Goal: Task Accomplishment & Management: Manage account settings

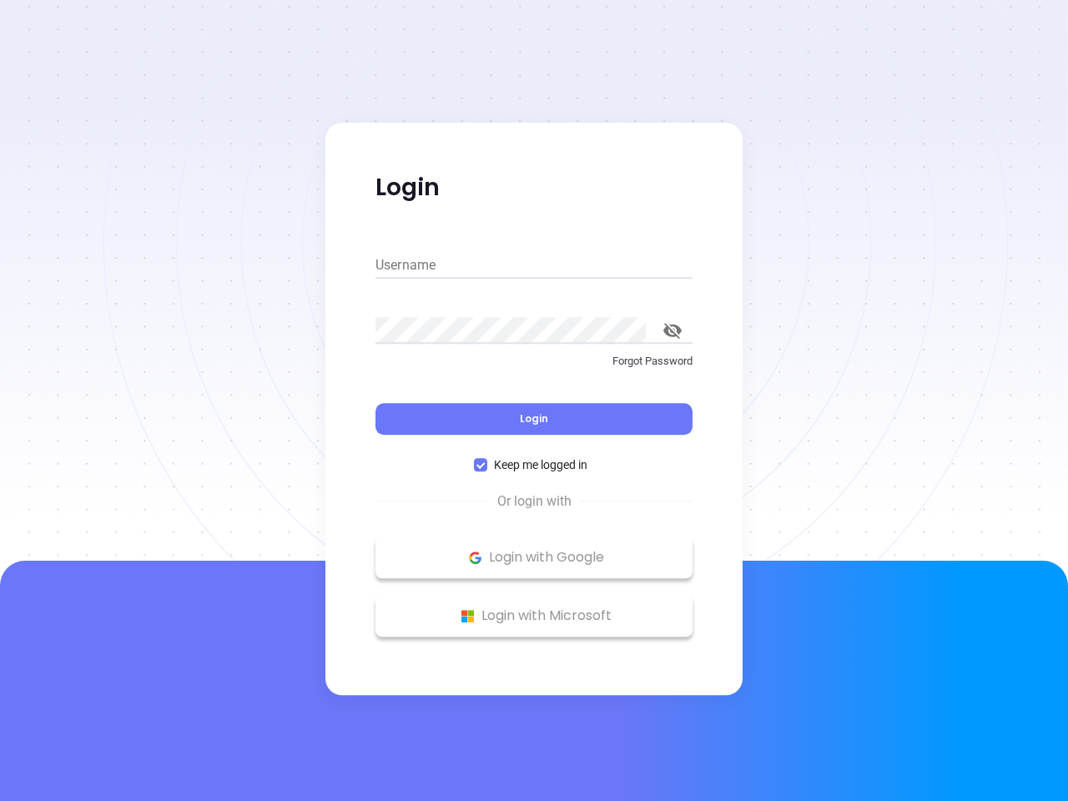
click at [534, 401] on div "Login" at bounding box center [533, 409] width 317 height 52
click at [534, 265] on input "Username" at bounding box center [533, 265] width 317 height 27
click at [673, 330] on icon "toggle password visibility" at bounding box center [672, 331] width 18 height 16
click at [534, 419] on span "Login" at bounding box center [534, 418] width 28 height 14
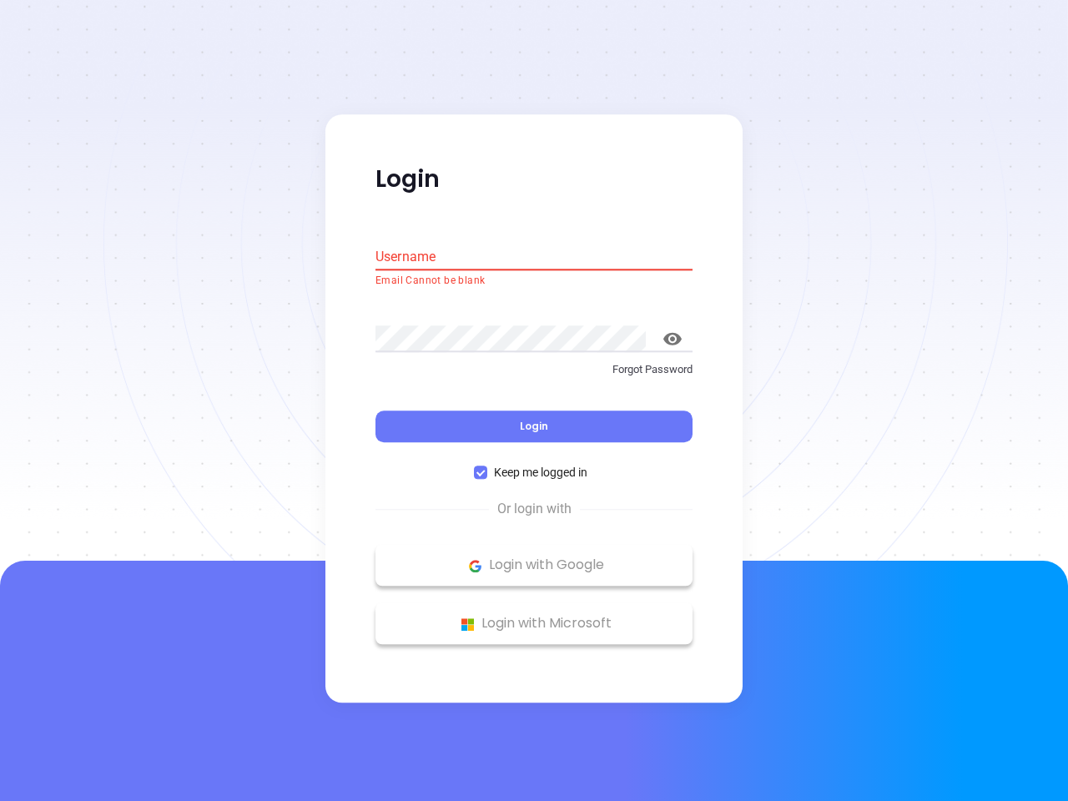
click at [534, 465] on span "Keep me logged in" at bounding box center [540, 473] width 107 height 18
click at [487, 466] on input "Keep me logged in" at bounding box center [480, 472] width 13 height 13
checkbox input "false"
click at [534, 557] on p "Login with Google" at bounding box center [534, 565] width 300 height 25
click at [534, 616] on p "Login with Microsoft" at bounding box center [534, 624] width 300 height 25
